Goal: Task Accomplishment & Management: Manage account settings

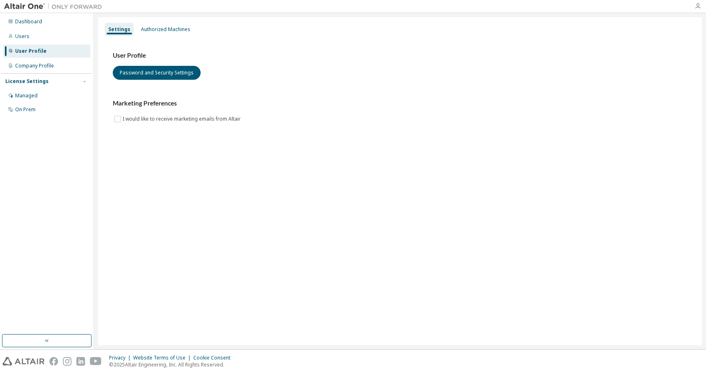
click at [700, 8] on icon "button" at bounding box center [698, 6] width 7 height 7
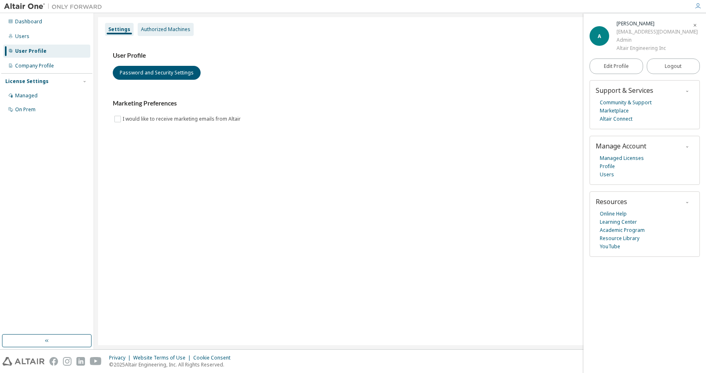
click at [177, 32] on div "Authorized Machines" at bounding box center [165, 29] width 49 height 7
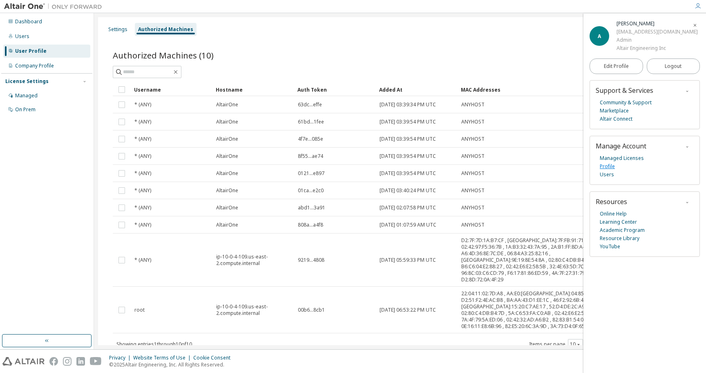
click at [610, 166] on link "Profile" at bounding box center [607, 166] width 15 height 8
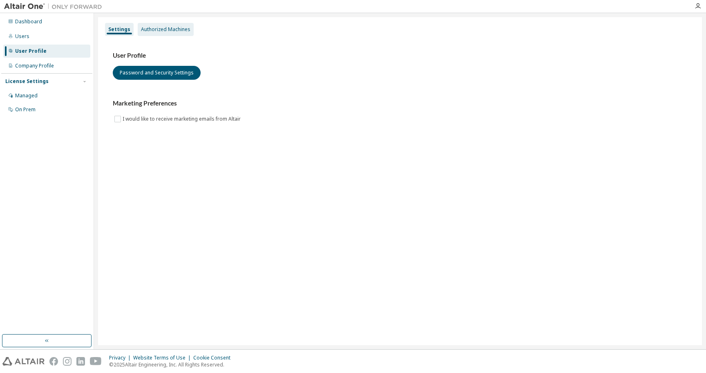
click at [183, 29] on div "Authorized Machines" at bounding box center [165, 29] width 49 height 7
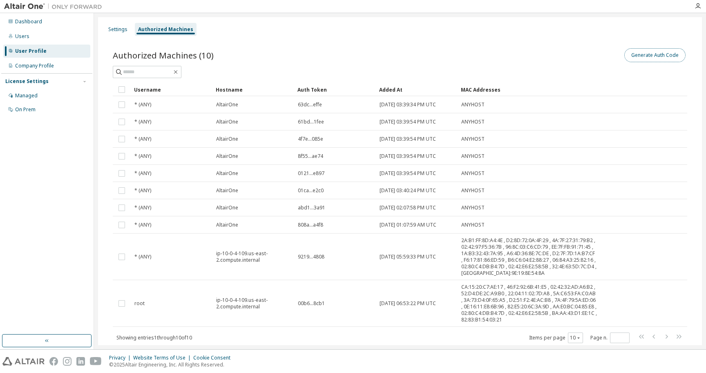
click at [666, 58] on button "Generate Auth Code" at bounding box center [655, 55] width 61 height 14
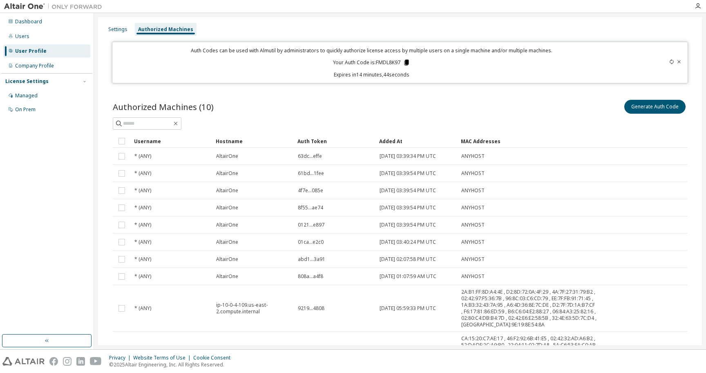
click at [406, 62] on icon at bounding box center [407, 63] width 4 height 6
